Goal: Use online tool/utility: Use online tool/utility

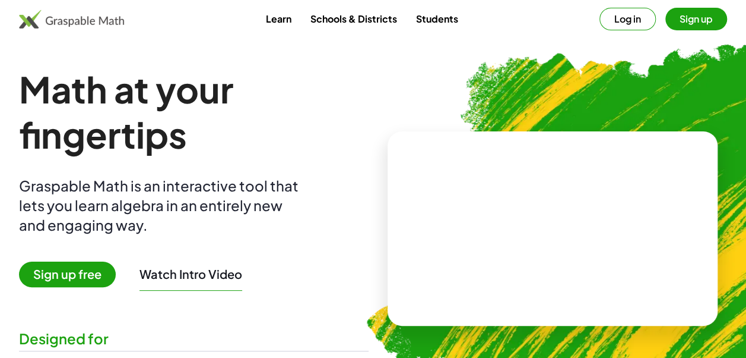
click at [87, 288] on div "Math at your fingertips Graspable Math is an interactive tool that lets you lea…" at bounding box center [194, 229] width 350 height 324
click at [84, 280] on span "Sign up free" at bounding box center [67, 274] width 97 height 26
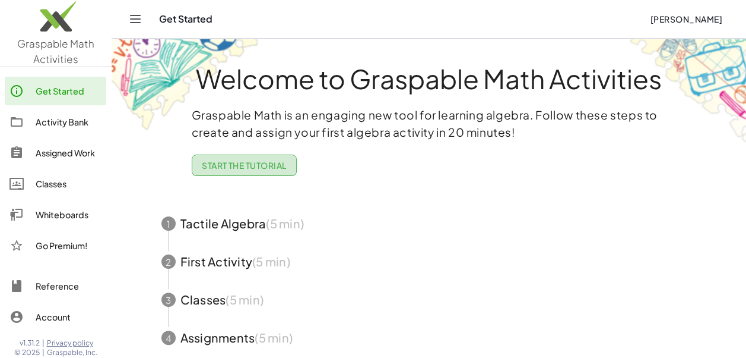
click at [220, 171] on button "Start the Tutorial" at bounding box center [244, 164] width 105 height 21
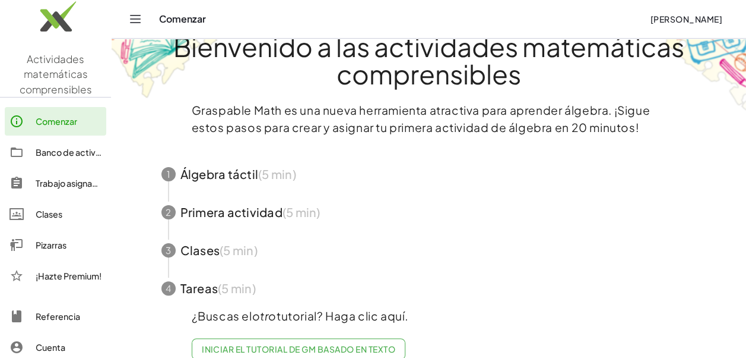
scroll to position [59, 0]
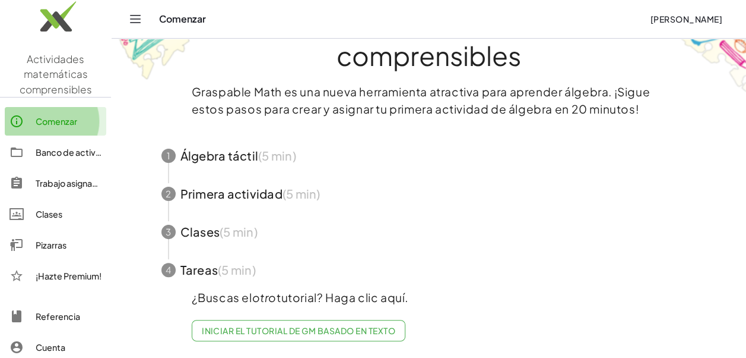
click at [30, 114] on div at bounding box center [23, 121] width 26 height 14
click at [136, 13] on icon "Alternar navegación" at bounding box center [135, 19] width 14 height 14
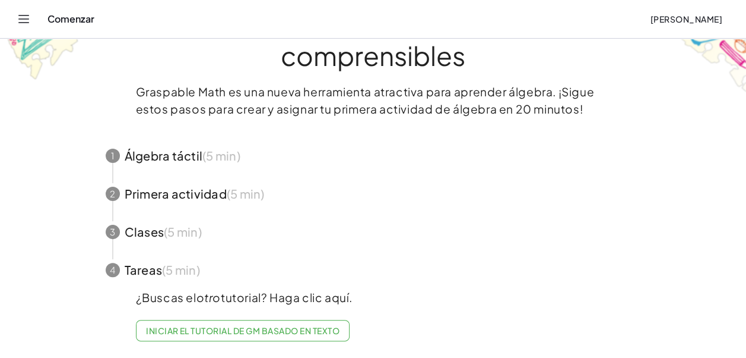
click at [182, 142] on span "button" at bounding box center [373, 156] width 564 height 38
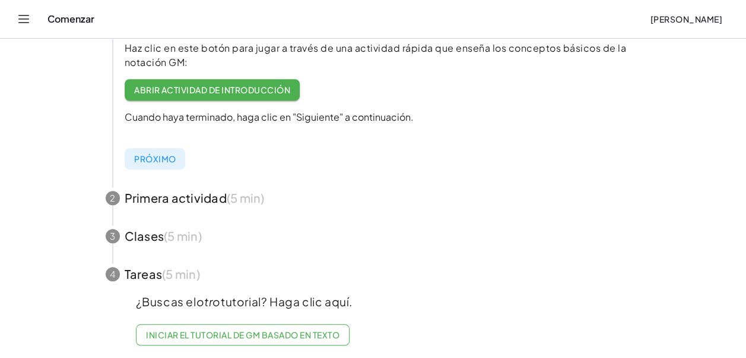
scroll to position [330, 0]
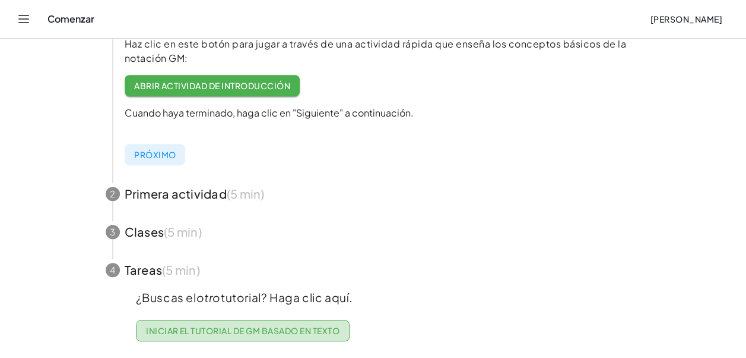
click at [207, 328] on link "Iniciar el tutorial de GM basado en texto" at bounding box center [243, 329] width 214 height 21
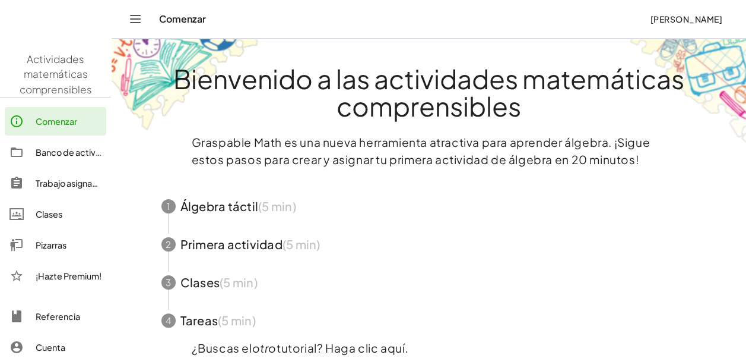
scroll to position [32, 0]
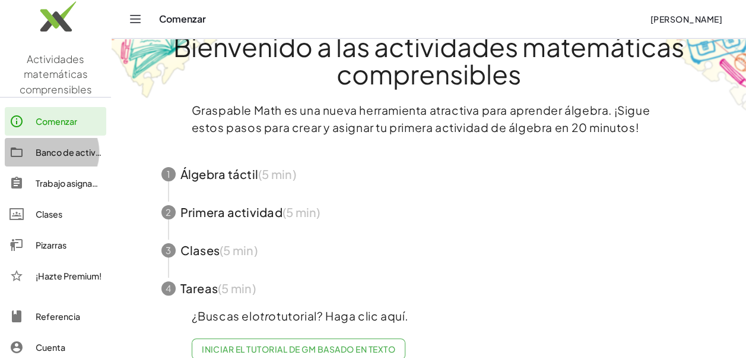
click at [44, 150] on div "Banco de actividades" at bounding box center [69, 152] width 66 height 14
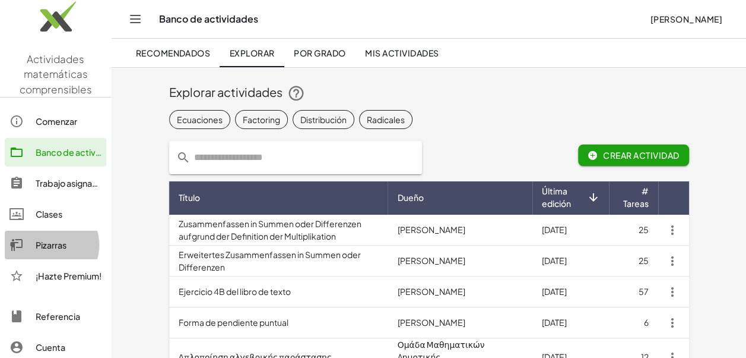
click at [77, 242] on div "Pizarras" at bounding box center [69, 245] width 66 height 14
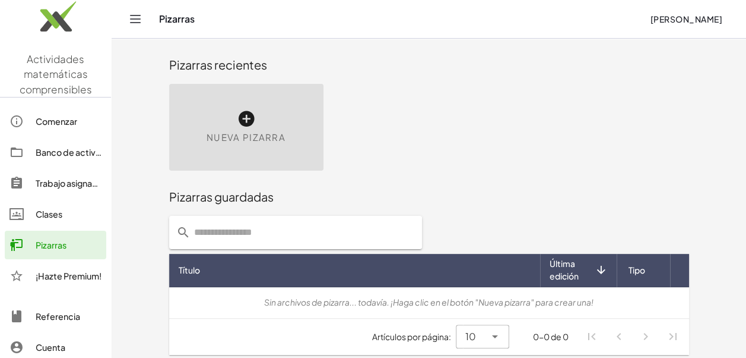
click at [136, 18] on icon "Alternar navegación" at bounding box center [135, 19] width 14 height 14
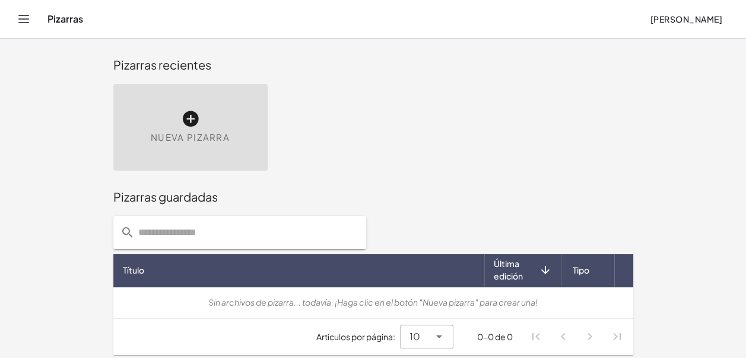
click at [183, 121] on icon at bounding box center [190, 118] width 19 height 19
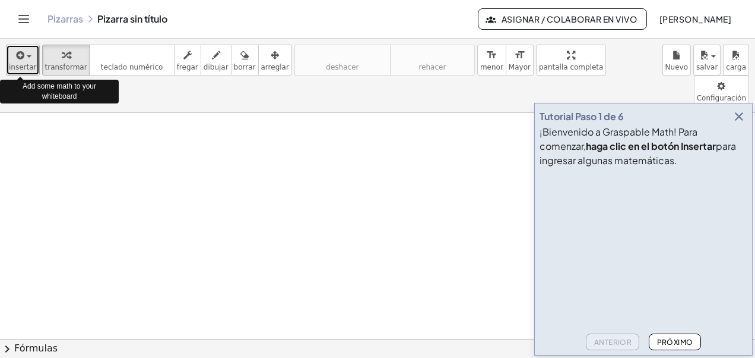
click at [24, 55] on span "button" at bounding box center [25, 56] width 2 height 8
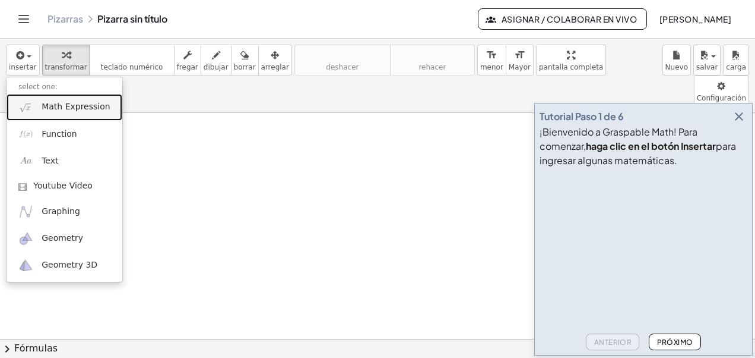
click at [86, 114] on link "Math Expression" at bounding box center [65, 107] width 116 height 27
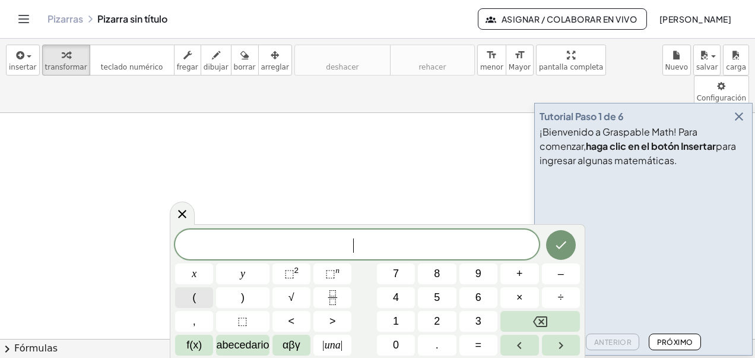
click at [211, 292] on button "(" at bounding box center [194, 297] width 38 height 21
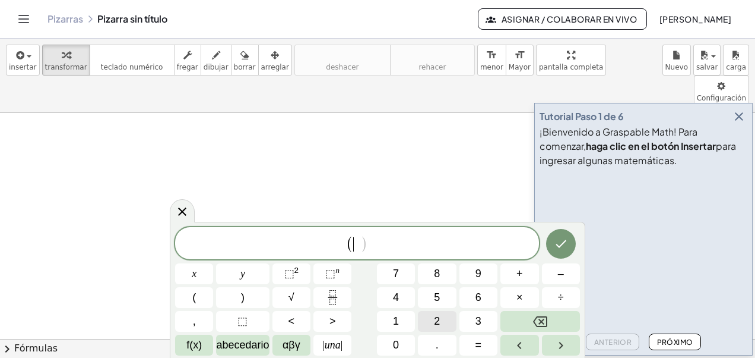
click at [445, 321] on button "2" at bounding box center [437, 321] width 38 height 21
click at [243, 300] on span ")" at bounding box center [243, 297] width 4 height 16
click at [529, 296] on button "×" at bounding box center [520, 297] width 38 height 21
click at [205, 296] on button "(" at bounding box center [194, 297] width 38 height 21
click at [559, 276] on span "–" at bounding box center [561, 273] width 6 height 16
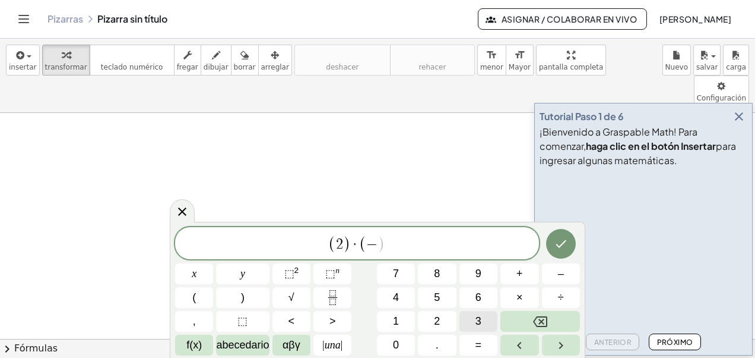
click at [476, 319] on span "3" at bounding box center [479, 321] width 6 height 16
click at [245, 292] on button ")" at bounding box center [242, 297] width 53 height 21
click at [488, 344] on button "=" at bounding box center [479, 344] width 38 height 21
click at [569, 251] on button "Hecho" at bounding box center [561, 244] width 30 height 30
click at [564, 241] on icon "Hecho" at bounding box center [561, 244] width 11 height 8
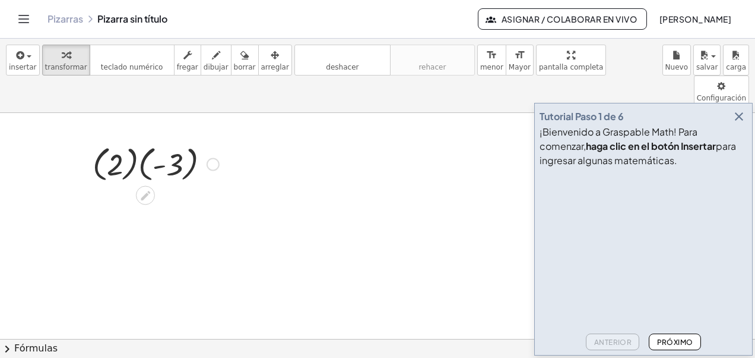
click at [119, 143] on div at bounding box center [156, 162] width 138 height 43
click at [213, 157] on div at bounding box center [213, 163] width 13 height 13
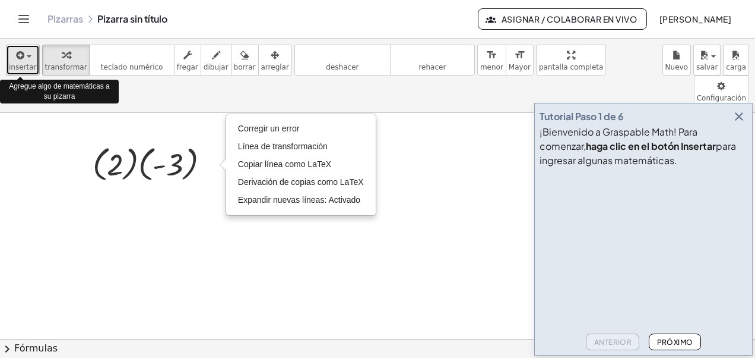
click at [30, 68] on span "insertar" at bounding box center [23, 67] width 28 height 8
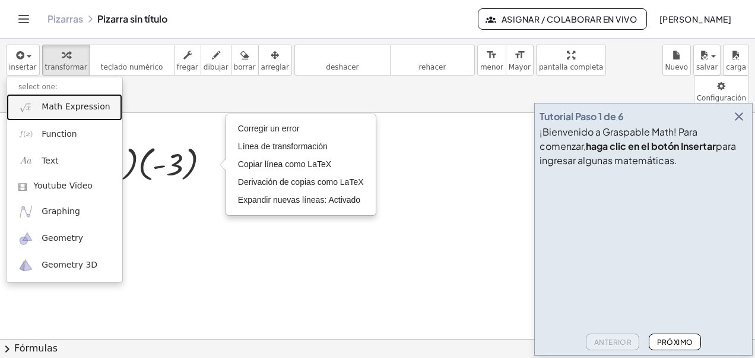
click at [84, 111] on span "Math Expression" at bounding box center [76, 107] width 68 height 12
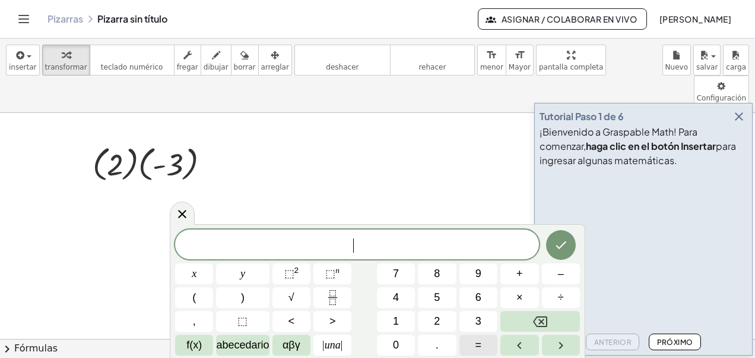
click at [482, 343] on button "=" at bounding box center [479, 344] width 38 height 21
click at [551, 271] on button "–" at bounding box center [561, 273] width 38 height 21
click at [469, 303] on button "6" at bounding box center [479, 297] width 38 height 21
click at [564, 243] on icon "Hecho" at bounding box center [561, 245] width 11 height 8
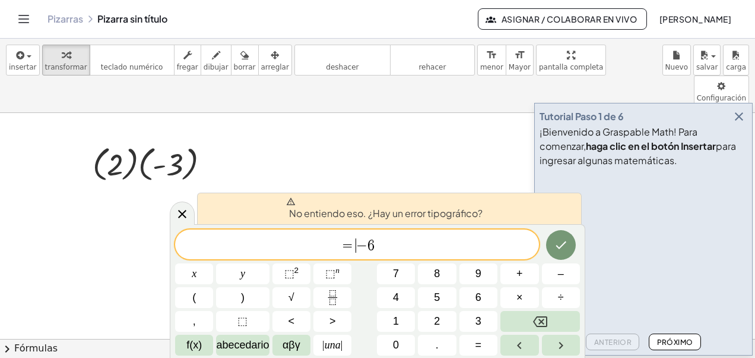
click at [358, 243] on span "−" at bounding box center [361, 245] width 11 height 14
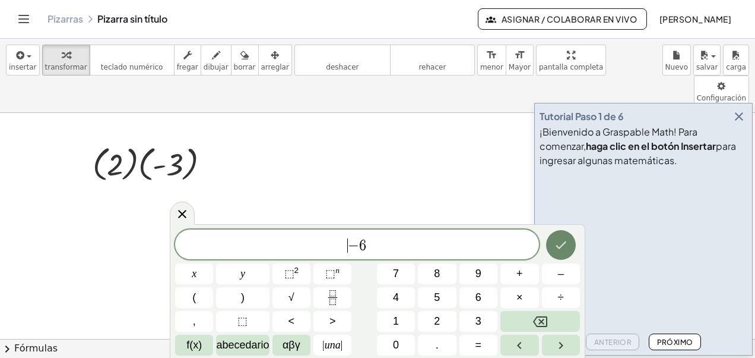
click at [552, 243] on button "Hecho" at bounding box center [561, 245] width 30 height 30
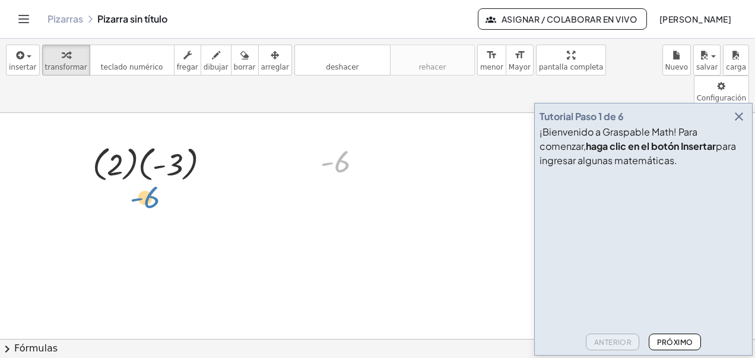
drag, startPoint x: 335, startPoint y: 139, endPoint x: 150, endPoint y: 176, distance: 188.9
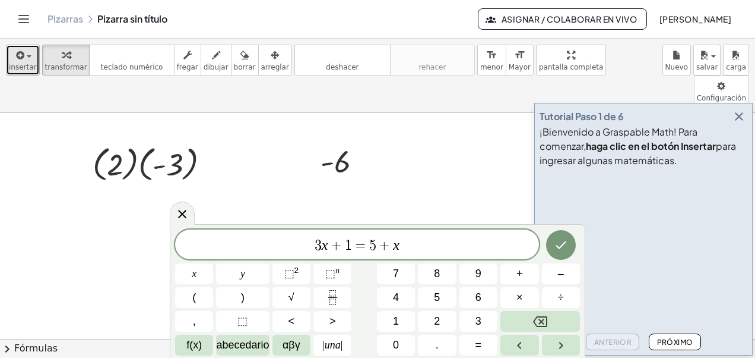
click at [24, 63] on span "insertar" at bounding box center [23, 67] width 28 height 8
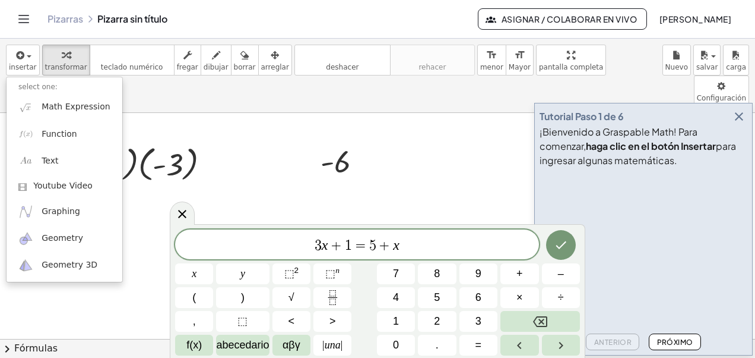
click at [24, 22] on icon "Alternar navegación" at bounding box center [24, 18] width 10 height 7
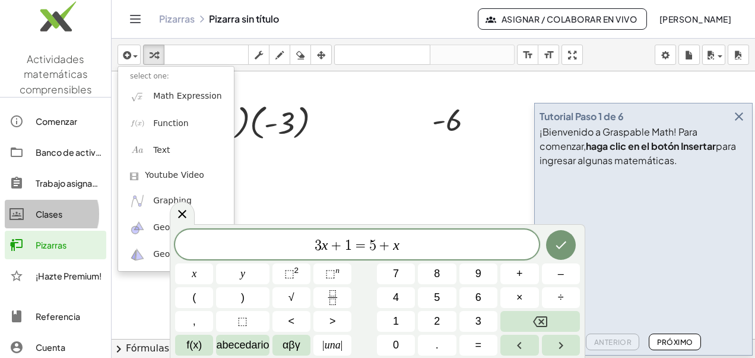
click at [68, 216] on div "Clases" at bounding box center [69, 214] width 66 height 14
